Goal: Check status: Check status

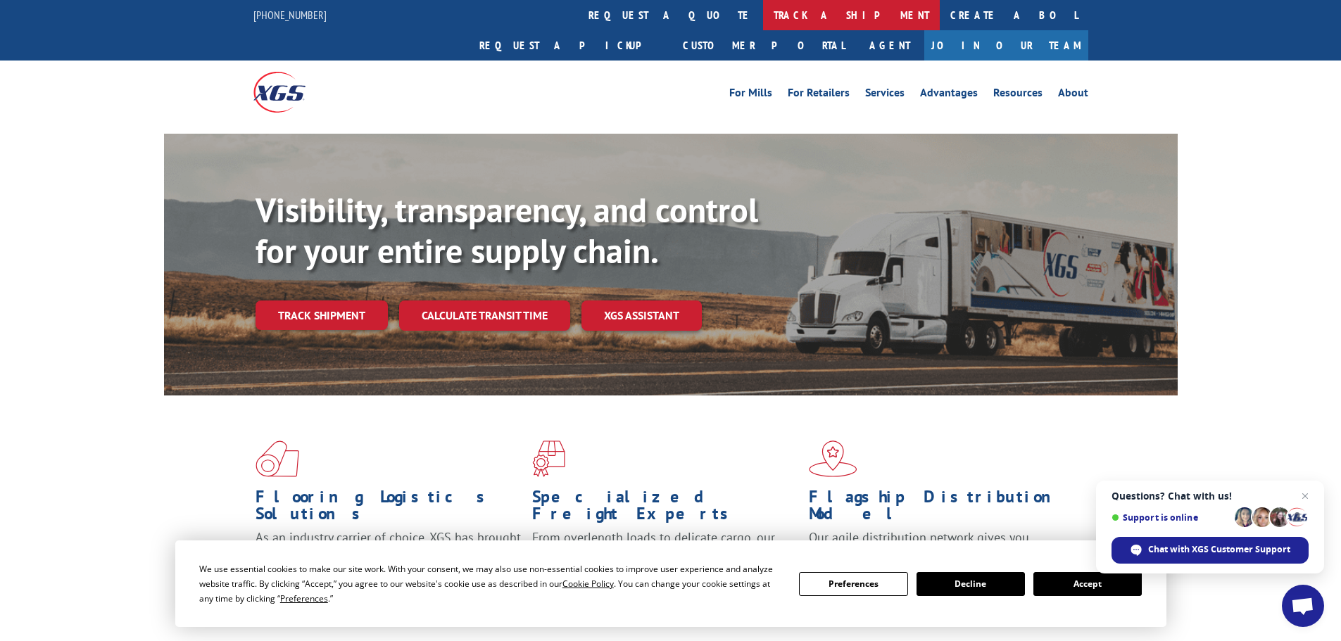
click at [763, 17] on link "track a shipment" at bounding box center [851, 15] width 177 height 30
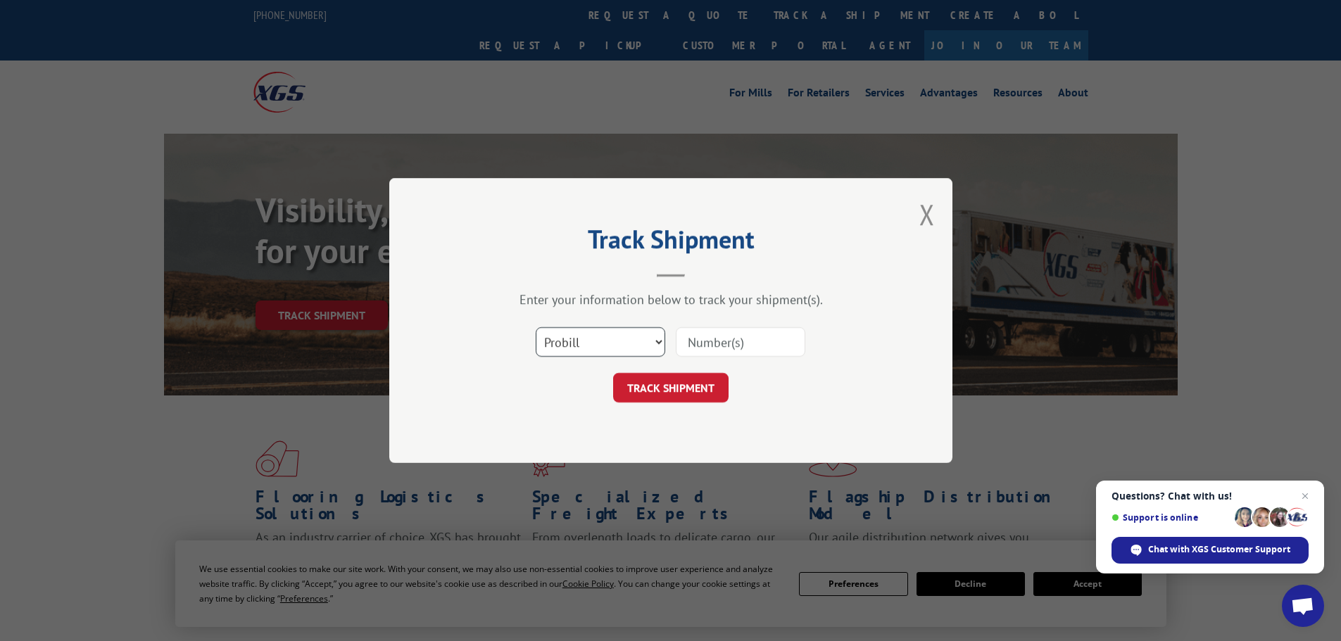
click at [569, 350] on select "Select category... Probill BOL PO" at bounding box center [600, 342] width 129 height 30
select select "po"
click at [536, 327] on select "Select category... Probill BOL PO" at bounding box center [600, 342] width 129 height 30
click at [716, 340] on input at bounding box center [740, 342] width 129 height 30
paste input "#64503447"
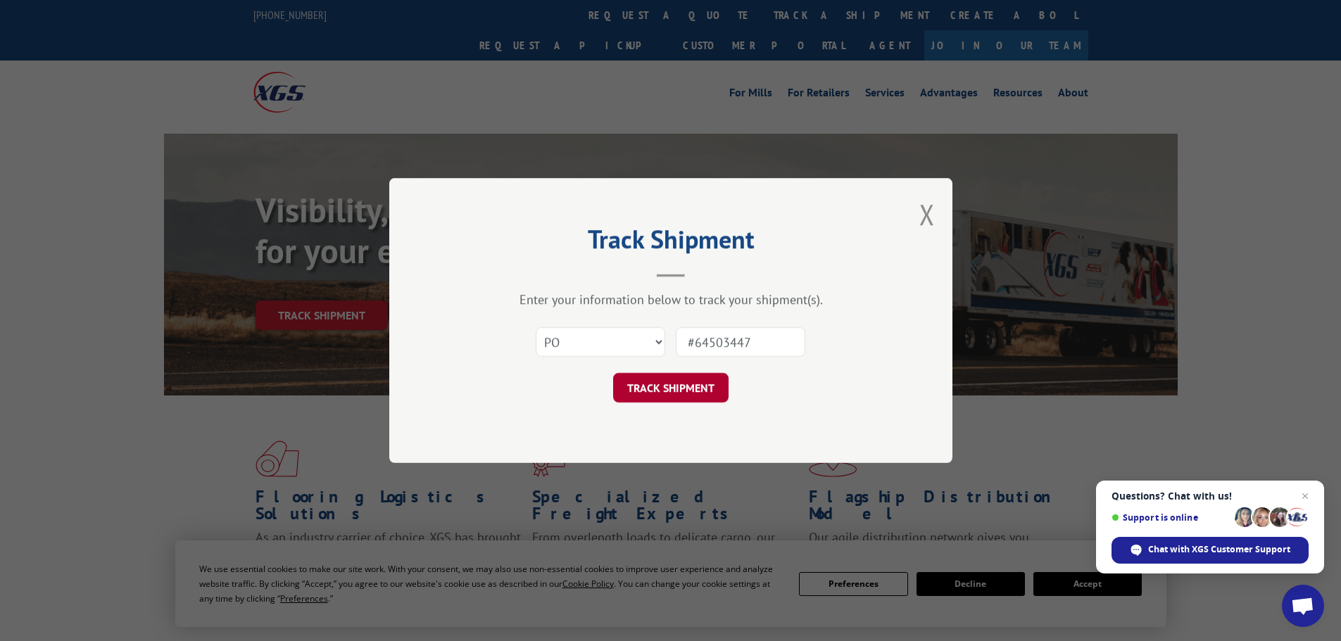
type input "#64503447"
click at [685, 386] on button "TRACK SHIPMENT" at bounding box center [670, 388] width 115 height 30
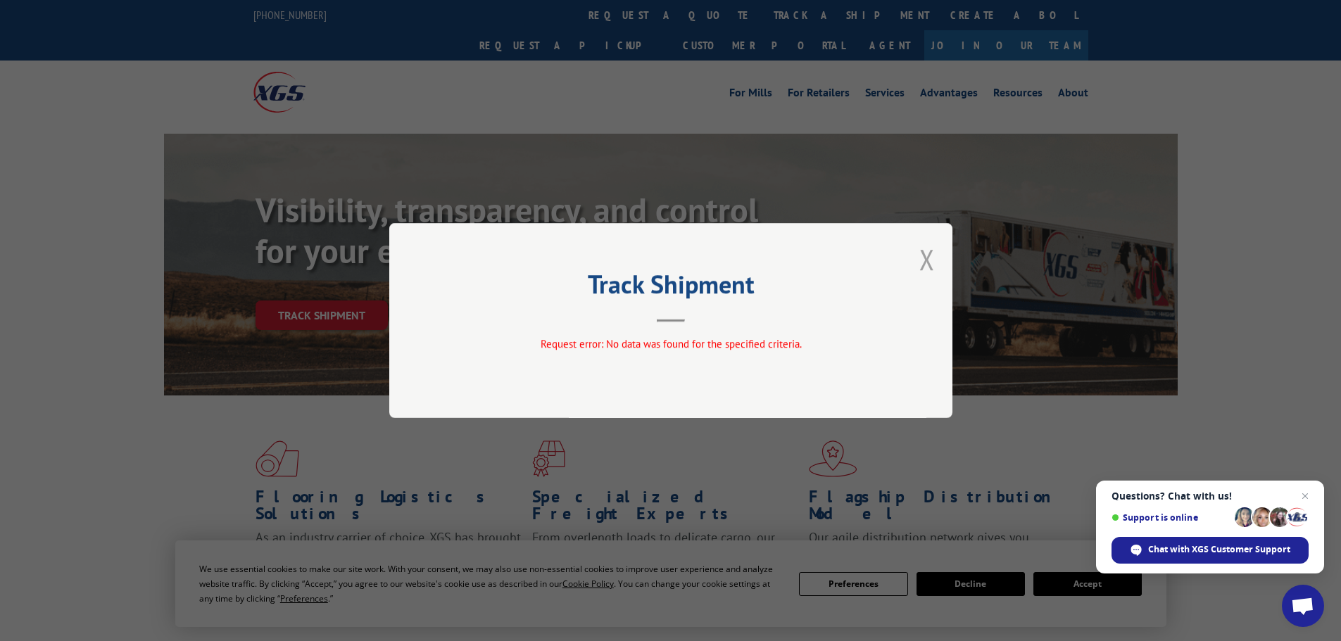
click at [933, 255] on button "Close modal" at bounding box center [926, 259] width 15 height 37
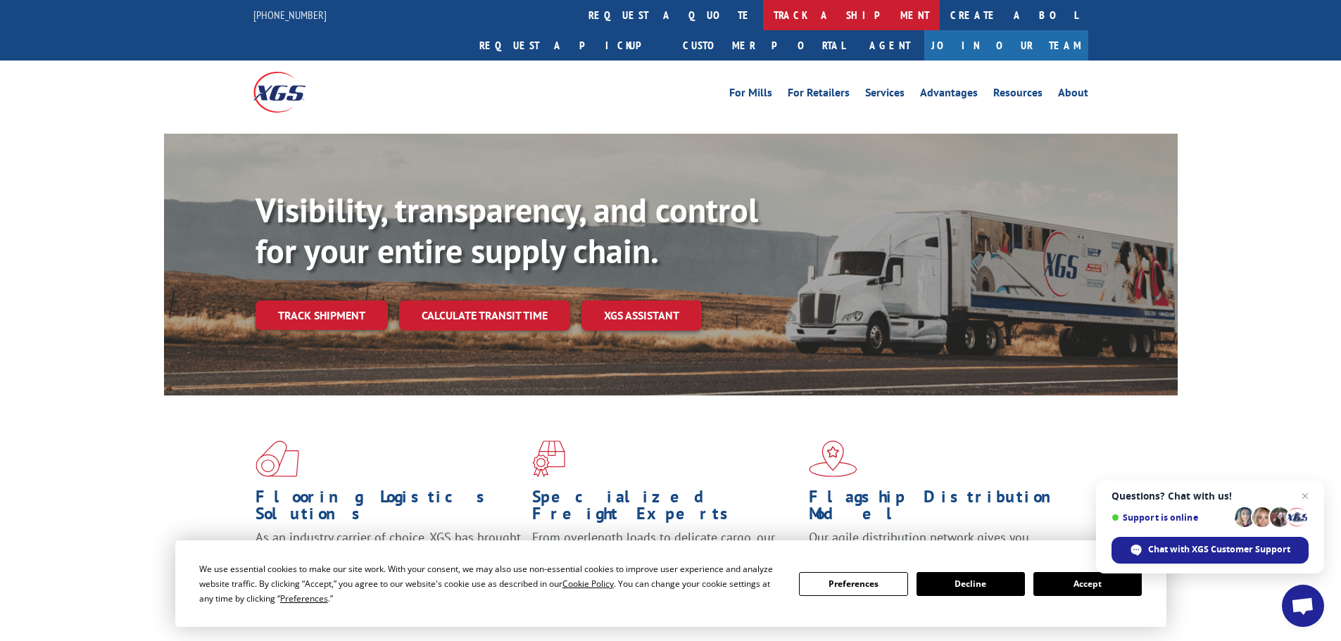
click at [763, 11] on link "track a shipment" at bounding box center [851, 15] width 177 height 30
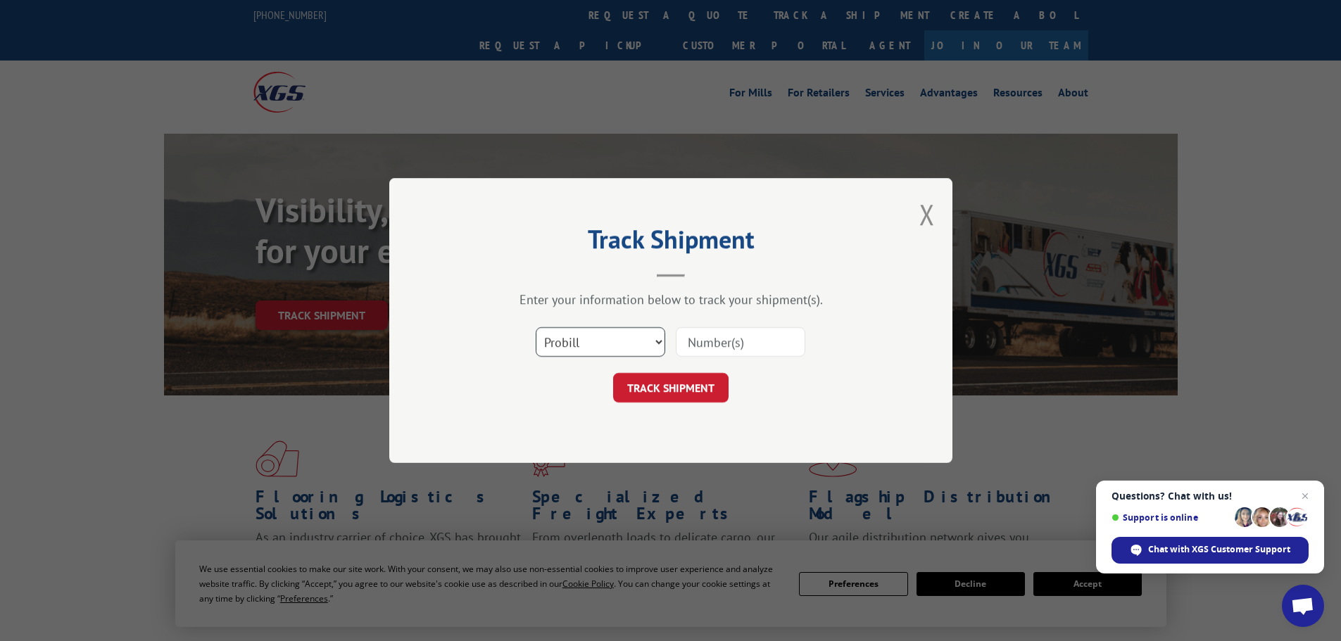
click at [588, 349] on select "Select category... Probill BOL PO" at bounding box center [600, 342] width 129 height 30
select select "po"
click at [536, 327] on select "Select category... Probill BOL PO" at bounding box center [600, 342] width 129 height 30
click at [704, 342] on input at bounding box center [740, 342] width 129 height 30
paste input "#64503447"
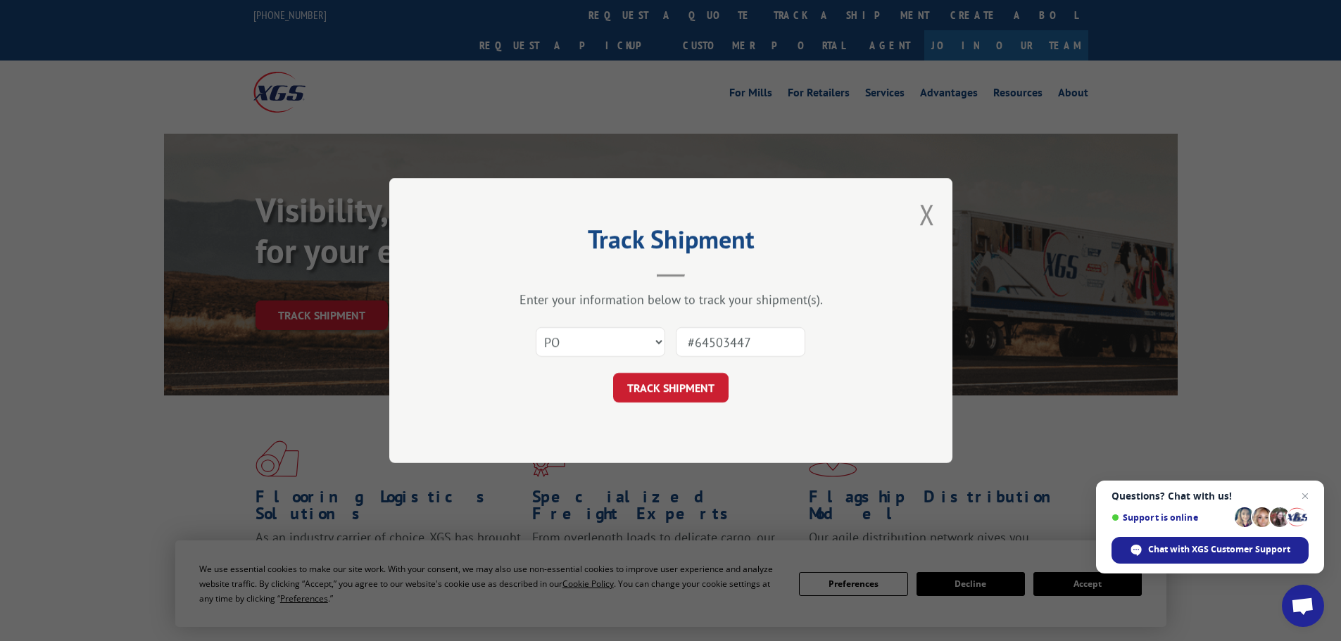
click at [693, 342] on input "#64503447" at bounding box center [740, 342] width 129 height 30
type input "64503447"
click button "TRACK SHIPMENT" at bounding box center [670, 388] width 115 height 30
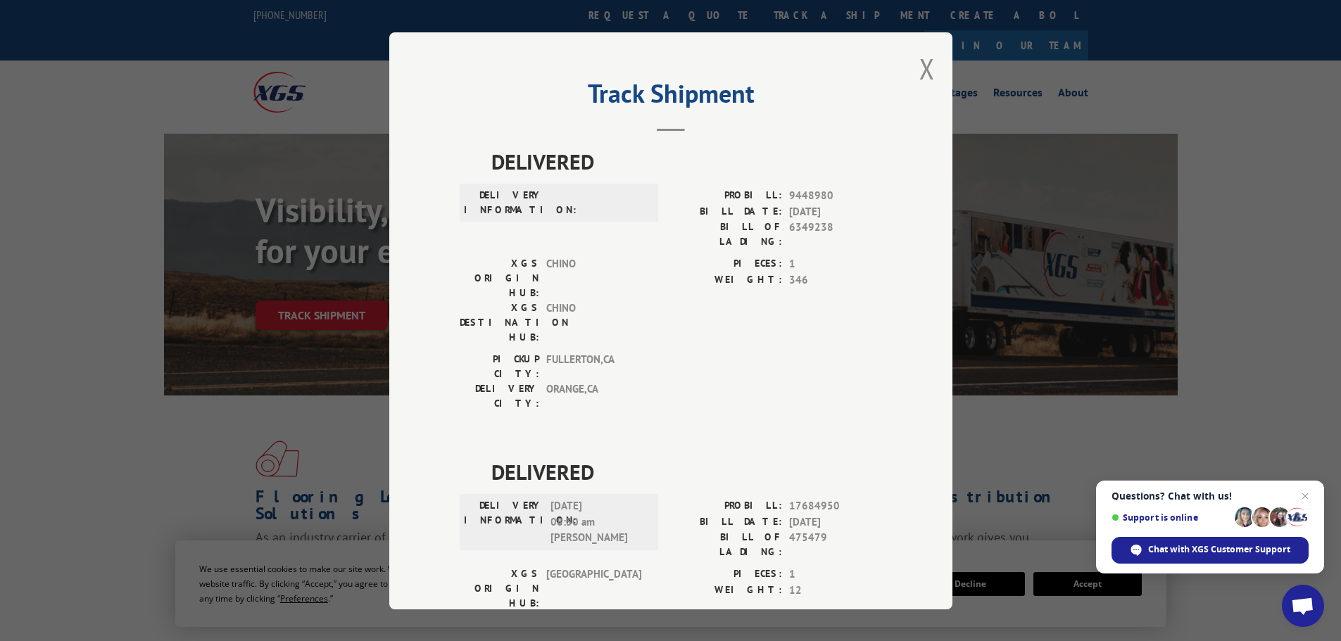
click at [930, 72] on div "Track Shipment DELIVERED DELIVERY INFORMATION: PROBILL: 9448980 BILL DATE: [DAT…" at bounding box center [670, 320] width 563 height 577
click at [926, 66] on button "Close modal" at bounding box center [926, 68] width 15 height 37
